Goal: Information Seeking & Learning: Learn about a topic

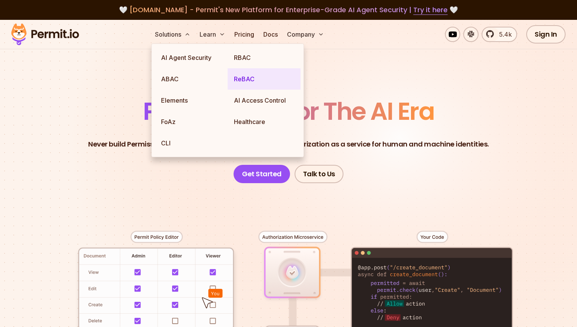
click at [264, 83] on link "ReBAC" at bounding box center [264, 78] width 73 height 21
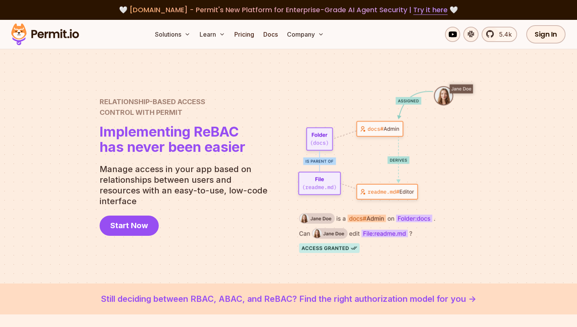
click at [151, 107] on span "Relationship-Based Access" at bounding box center [173, 102] width 146 height 11
click at [163, 116] on h2 "Relationship-Based Access Control with Permit" at bounding box center [173, 107] width 146 height 21
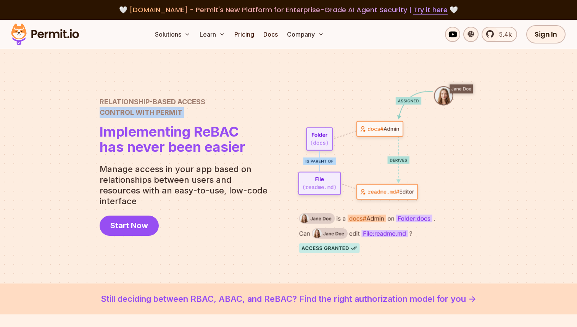
click at [163, 116] on h2 "Relationship-Based Access Control with Permit" at bounding box center [173, 107] width 146 height 21
